Goal: Navigation & Orientation: Find specific page/section

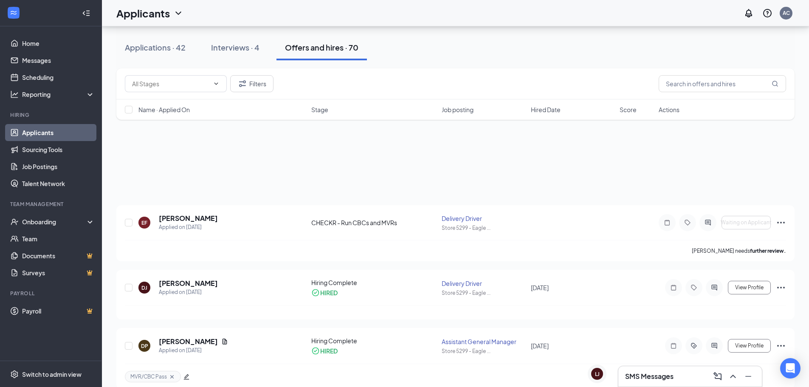
scroll to position [127, 0]
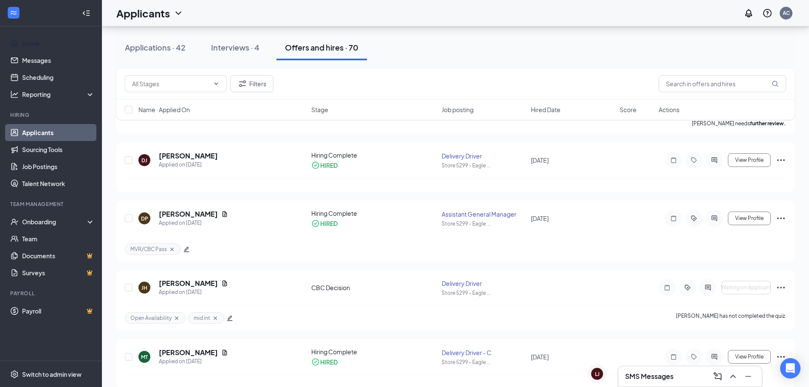
drag, startPoint x: 40, startPoint y: 45, endPoint x: 104, endPoint y: 68, distance: 68.4
click at [40, 45] on link "Home" at bounding box center [58, 43] width 73 height 17
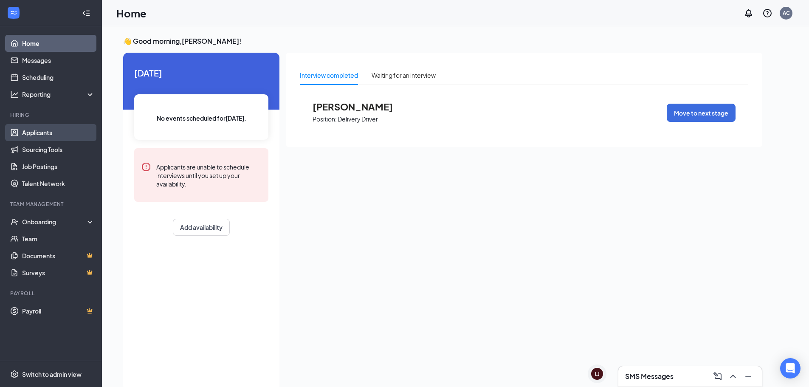
click at [45, 129] on link "Applicants" at bounding box center [58, 132] width 73 height 17
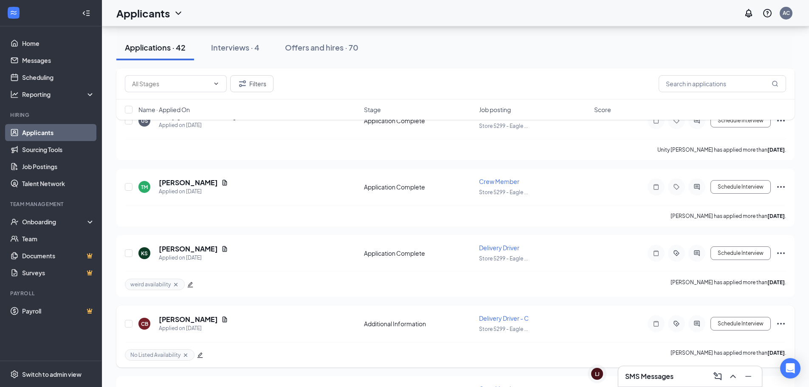
scroll to position [255, 0]
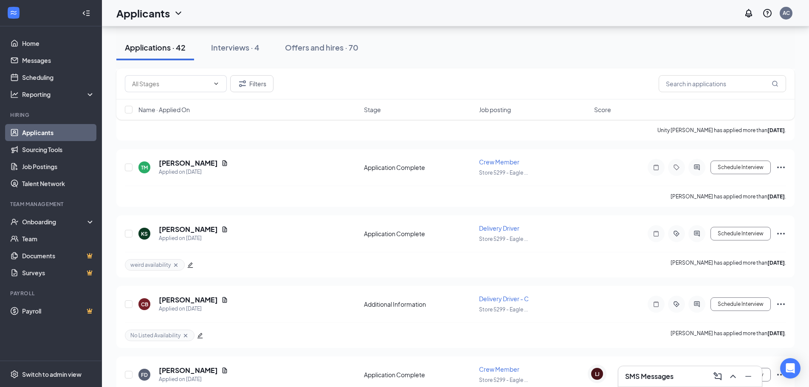
click at [650, 377] on h3 "SMS Messages" at bounding box center [649, 376] width 48 height 9
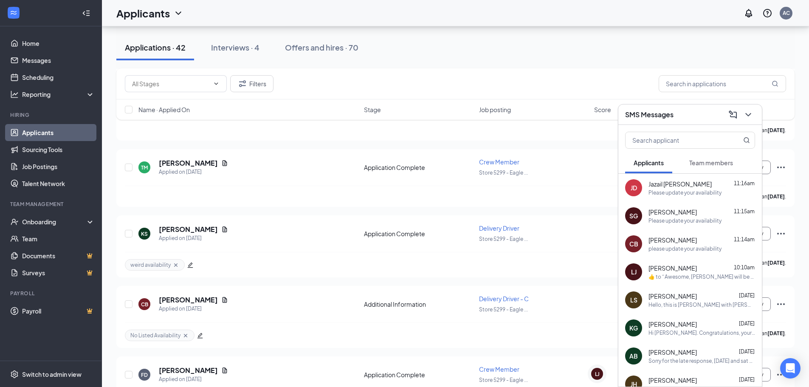
click at [686, 117] on div "SMS Messages" at bounding box center [690, 114] width 130 height 13
